Goal: Task Accomplishment & Management: Complete application form

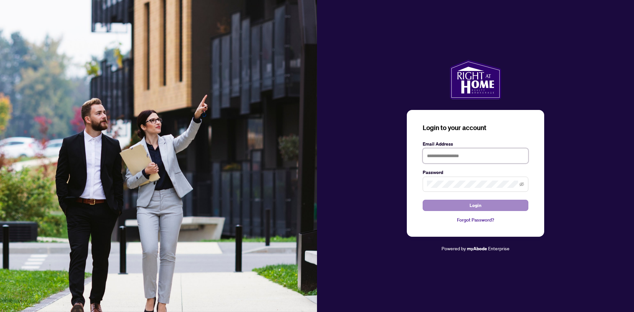
type input "**********"
click at [478, 206] on span "Login" at bounding box center [476, 205] width 12 height 11
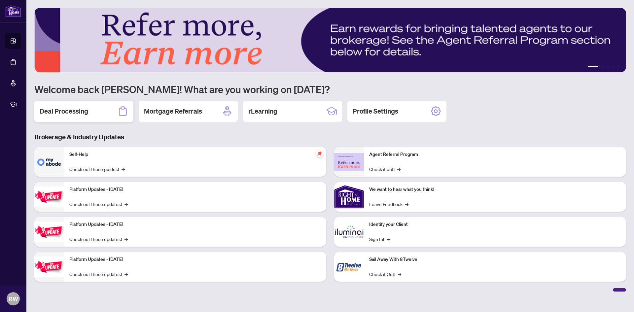
click at [86, 111] on h2 "Deal Processing" at bounding box center [64, 111] width 49 height 9
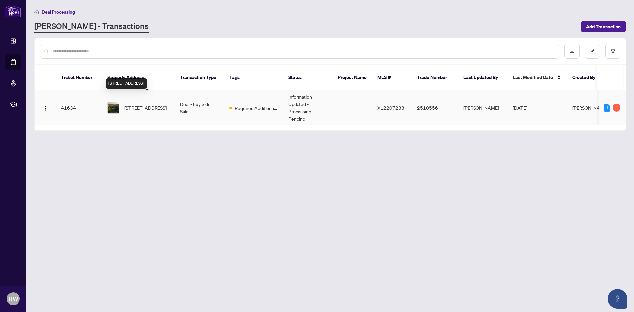
click at [151, 104] on span "[STREET_ADDRESS]" at bounding box center [146, 107] width 42 height 7
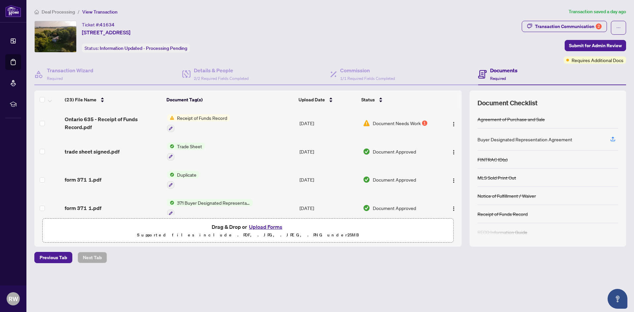
click at [212, 117] on span "Receipt of Funds Record" at bounding box center [202, 117] width 56 height 7
click at [110, 121] on span "Ontario 635 - Receipt of Funds Record.pdf" at bounding box center [113, 123] width 97 height 16
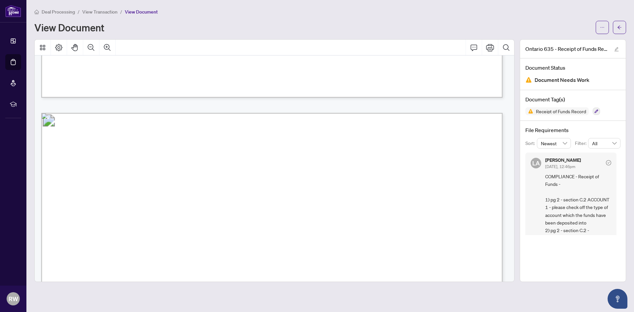
scroll to position [661, 0]
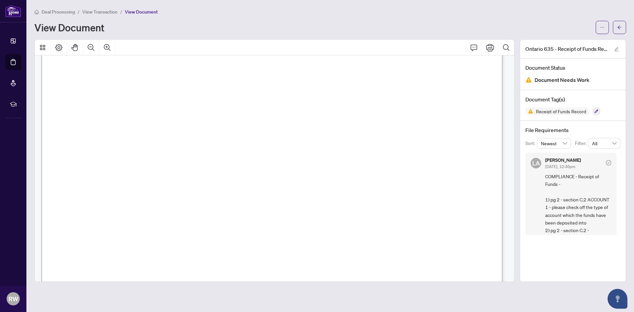
drag, startPoint x: 189, startPoint y: 194, endPoint x: 193, endPoint y: 198, distance: 5.4
click at [192, 197] on span "�" at bounding box center [192, 197] width 6 height 6
click at [192, 195] on span "�" at bounding box center [192, 197] width 6 height 6
click at [192, 198] on span "�" at bounding box center [192, 197] width 6 height 6
click at [191, 195] on span "�" at bounding box center [192, 197] width 6 height 6
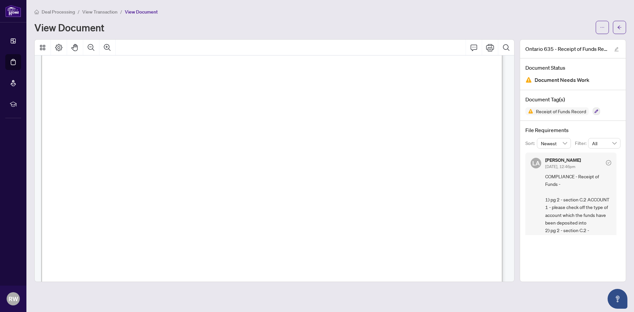
drag, startPoint x: 191, startPoint y: 195, endPoint x: 319, endPoint y: 23, distance: 213.8
click at [319, 23] on div "View Document" at bounding box center [313, 27] width 558 height 11
click at [489, 46] on icon "Print" at bounding box center [490, 48] width 8 height 8
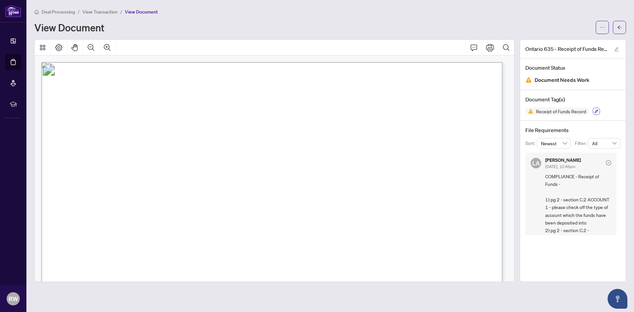
click at [599, 112] on button "button" at bounding box center [596, 111] width 7 height 7
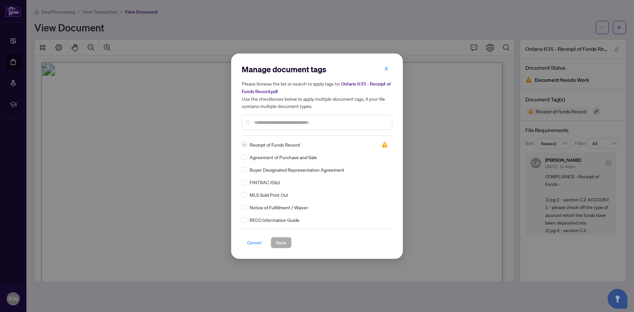
click at [252, 242] on span "Cancel" at bounding box center [254, 243] width 15 height 11
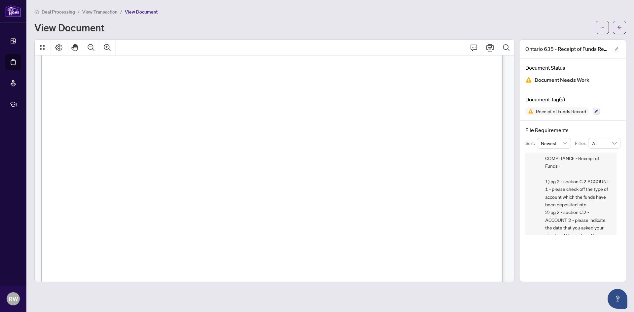
scroll to position [35, 0]
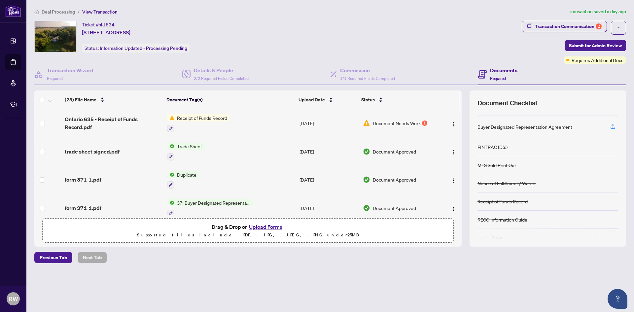
scroll to position [23, 0]
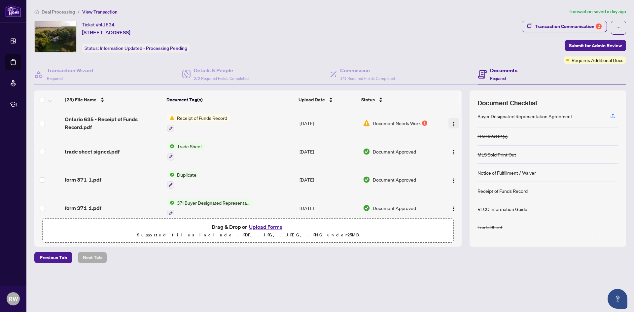
click at [452, 124] on img "button" at bounding box center [453, 124] width 5 height 5
click at [255, 227] on button "Upload Forms" at bounding box center [265, 227] width 37 height 9
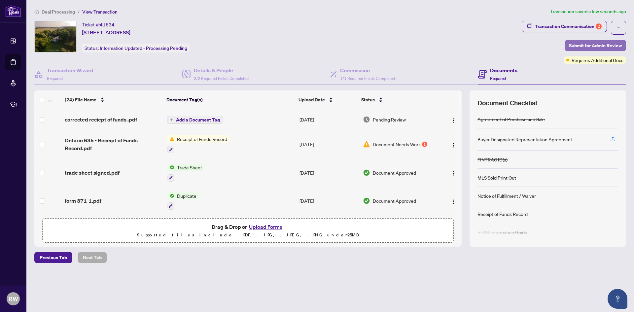
click at [598, 45] on span "Submit for Admin Review" at bounding box center [595, 45] width 53 height 11
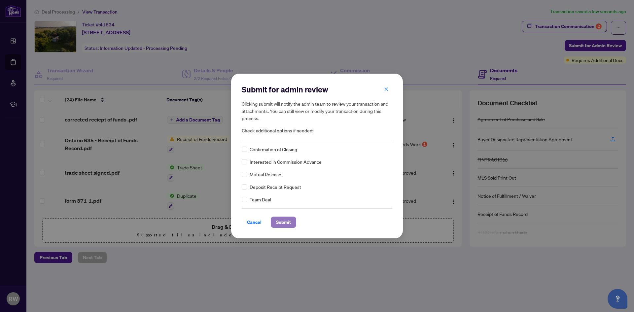
click at [283, 221] on span "Submit" at bounding box center [283, 222] width 15 height 11
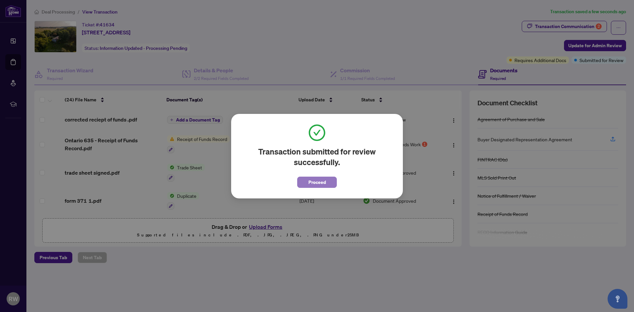
click at [316, 184] on span "Proceed" at bounding box center [318, 182] width 18 height 11
